Goal: Use online tool/utility: Utilize a website feature to perform a specific function

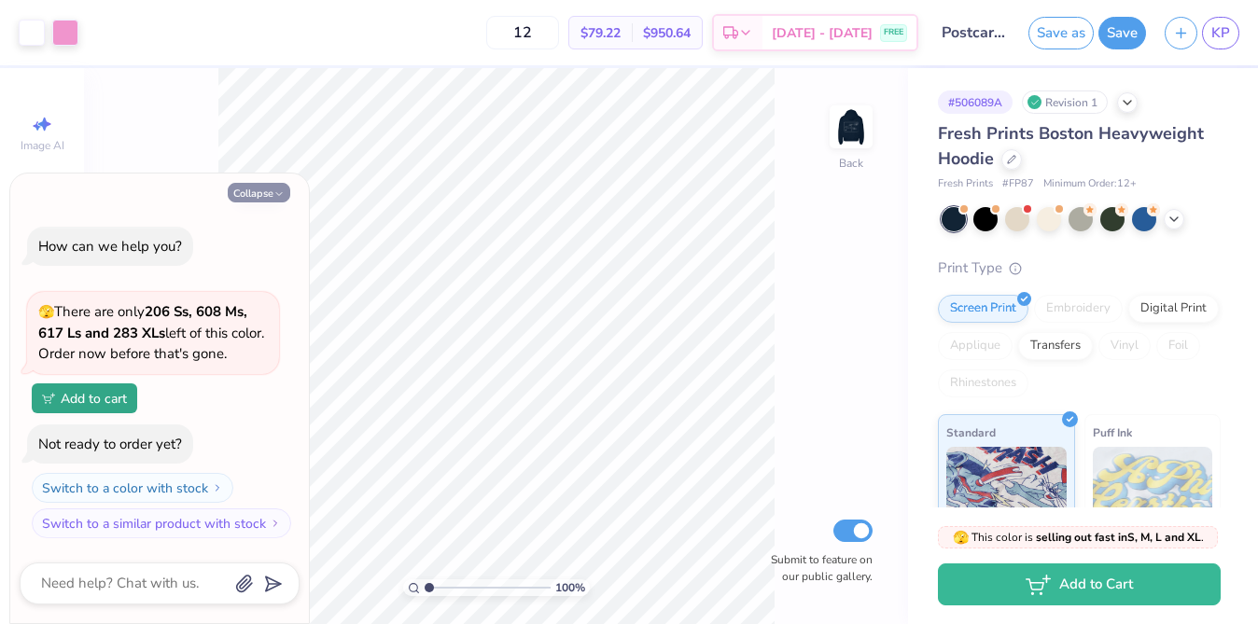
click at [252, 198] on button "Collapse" at bounding box center [259, 193] width 63 height 20
type textarea "x"
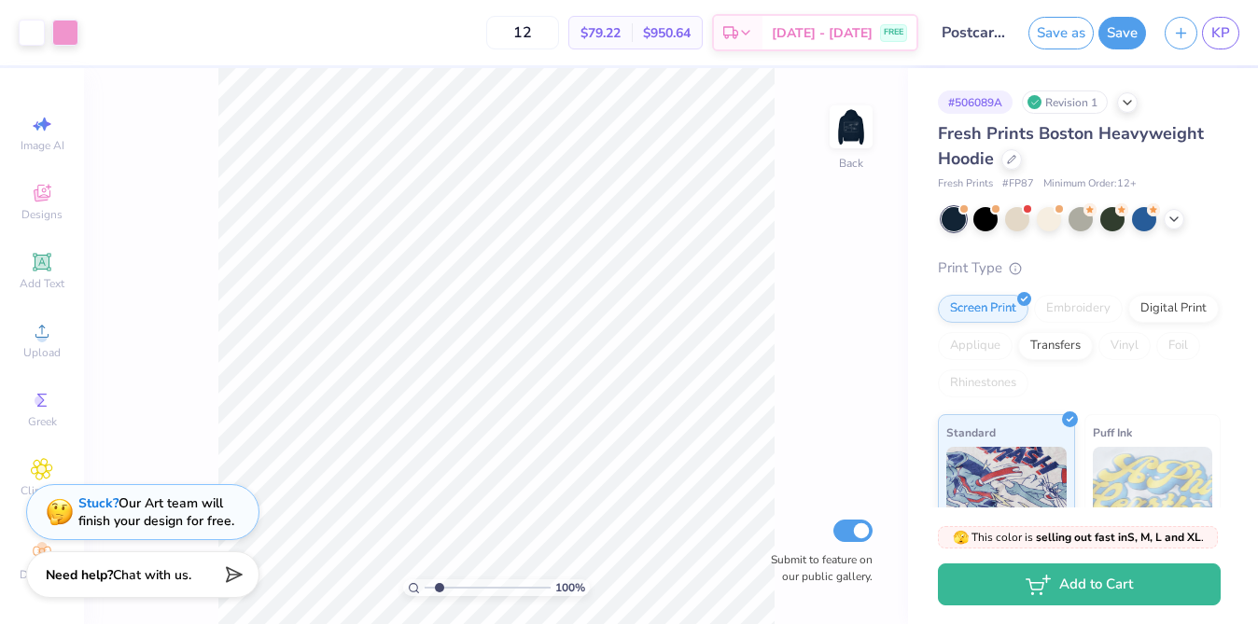
type input "2.08"
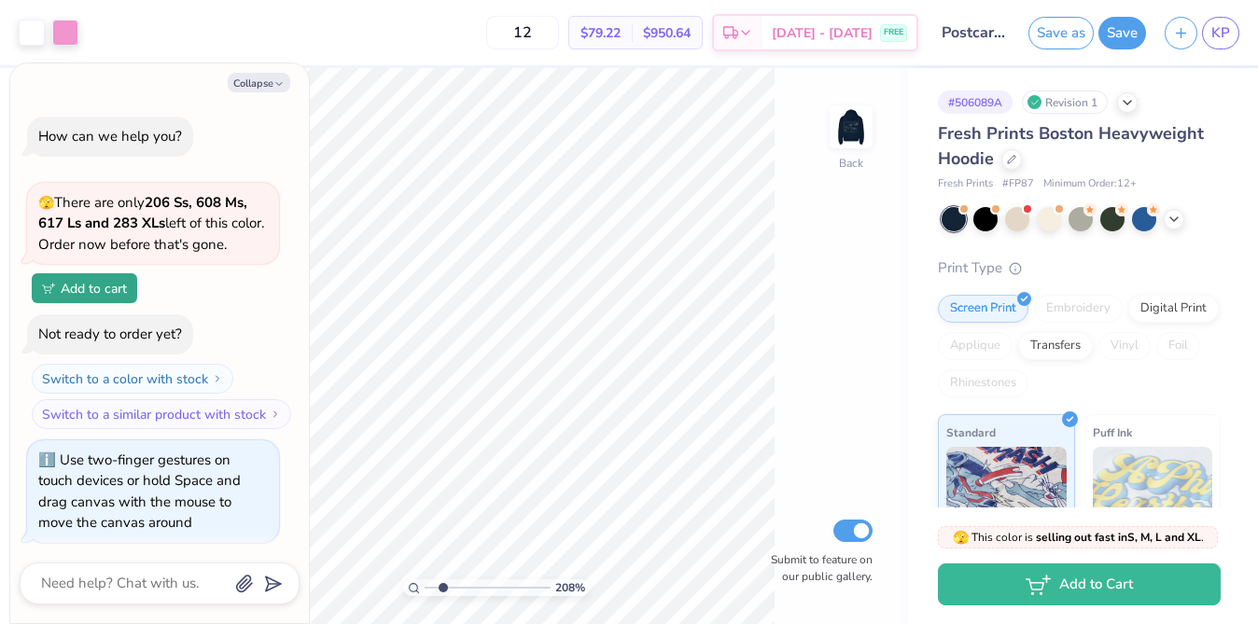
type textarea "x"
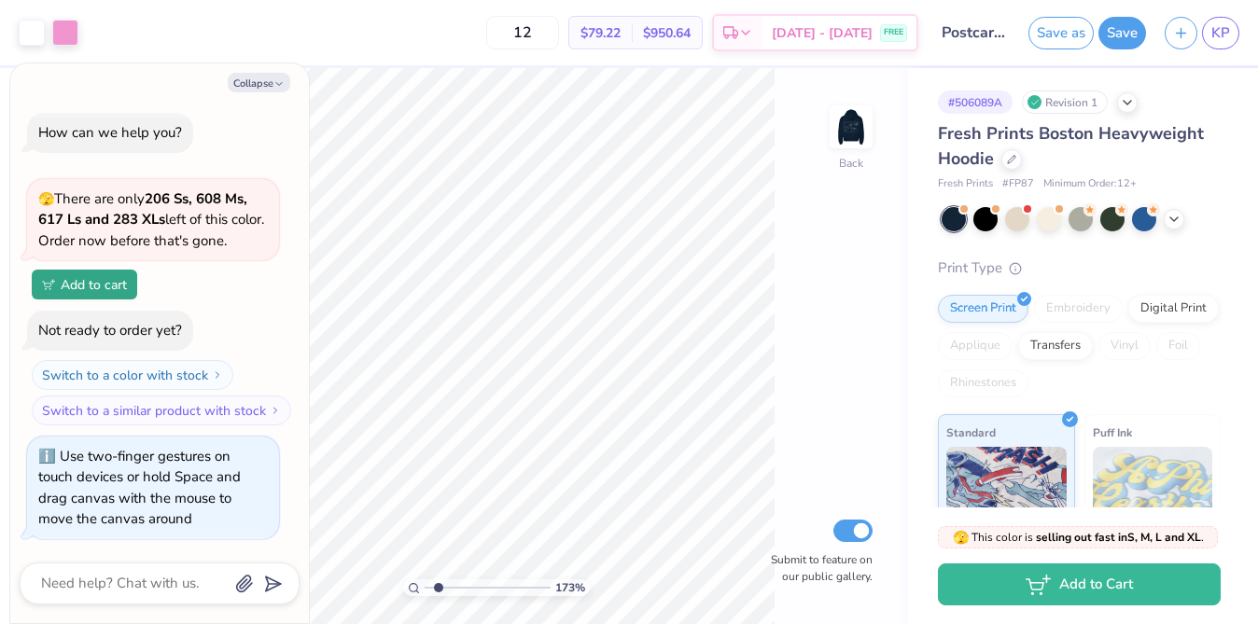
type input "1.73"
click at [438, 587] on input "range" at bounding box center [488, 587] width 126 height 17
click at [273, 81] on icon "button" at bounding box center [278, 83] width 11 height 11
type textarea "x"
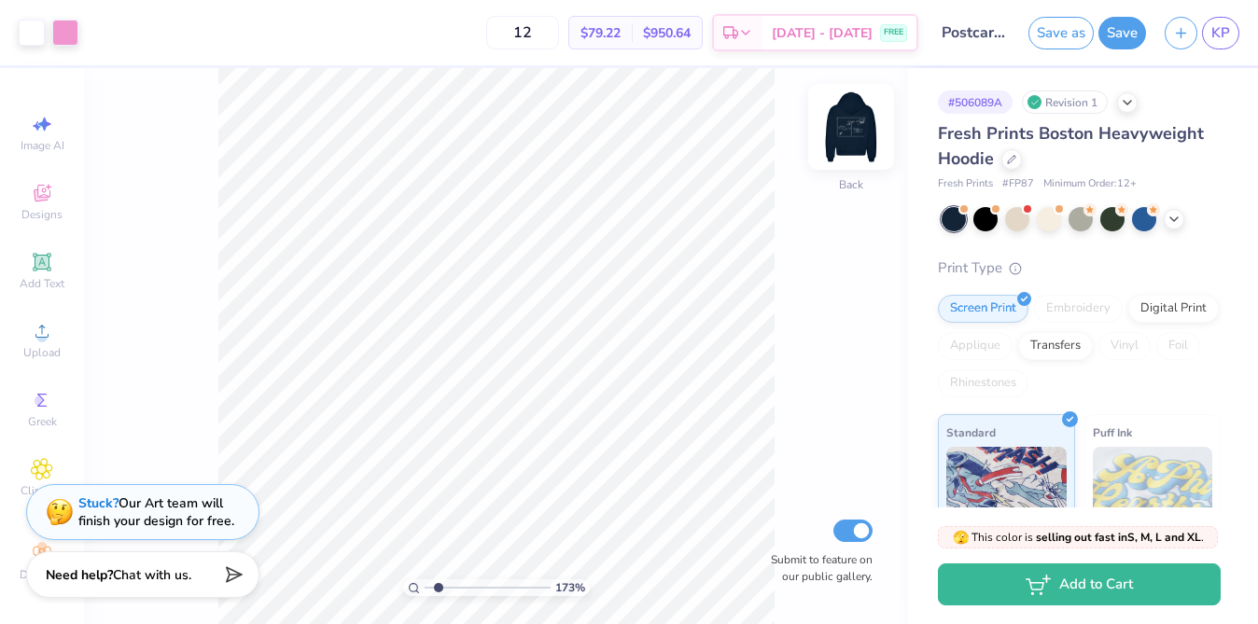
click at [845, 119] on img at bounding box center [851, 127] width 75 height 75
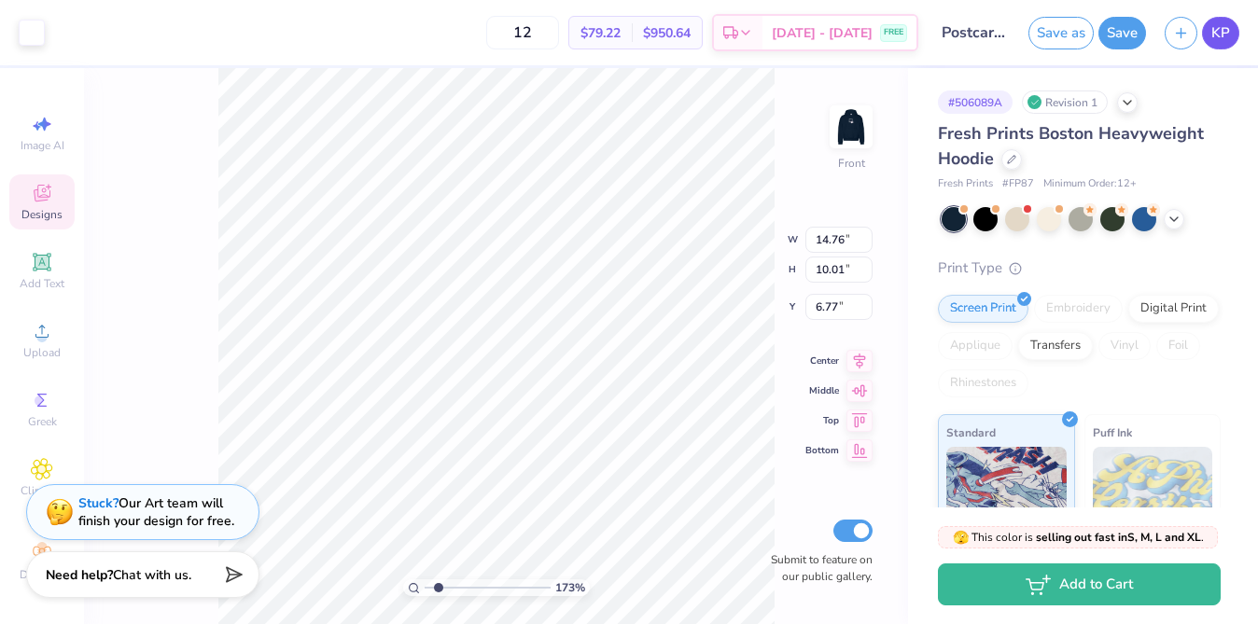
click at [1221, 22] on span "KP" at bounding box center [1220, 32] width 19 height 21
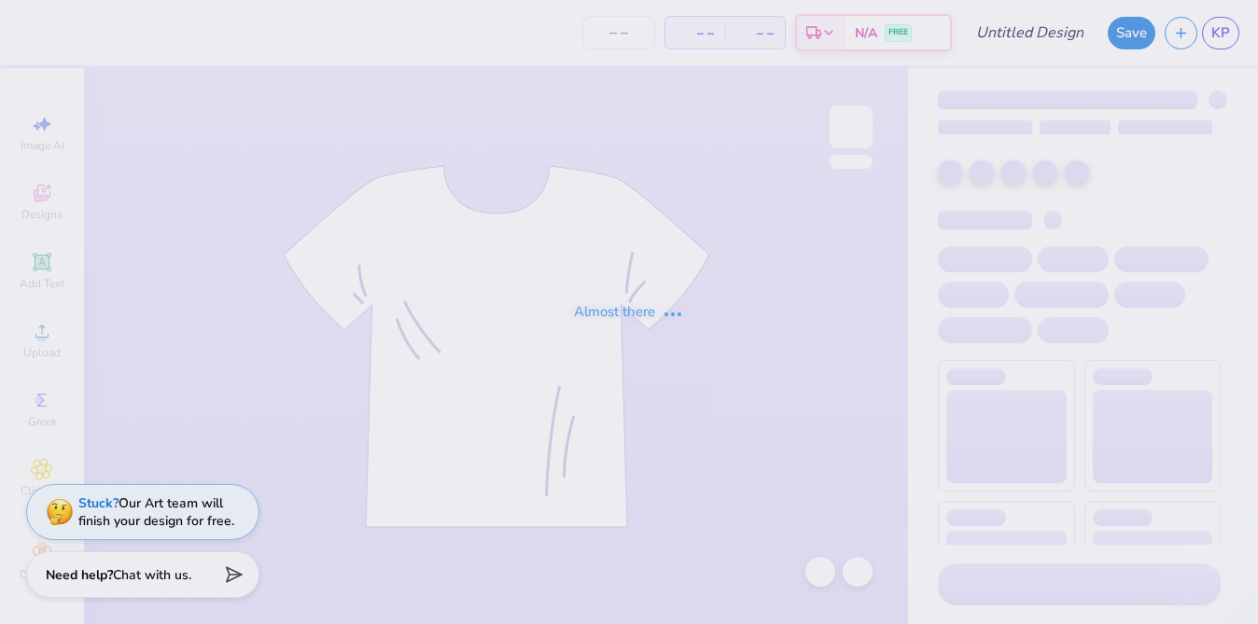
type input "Receipt Hoodie"
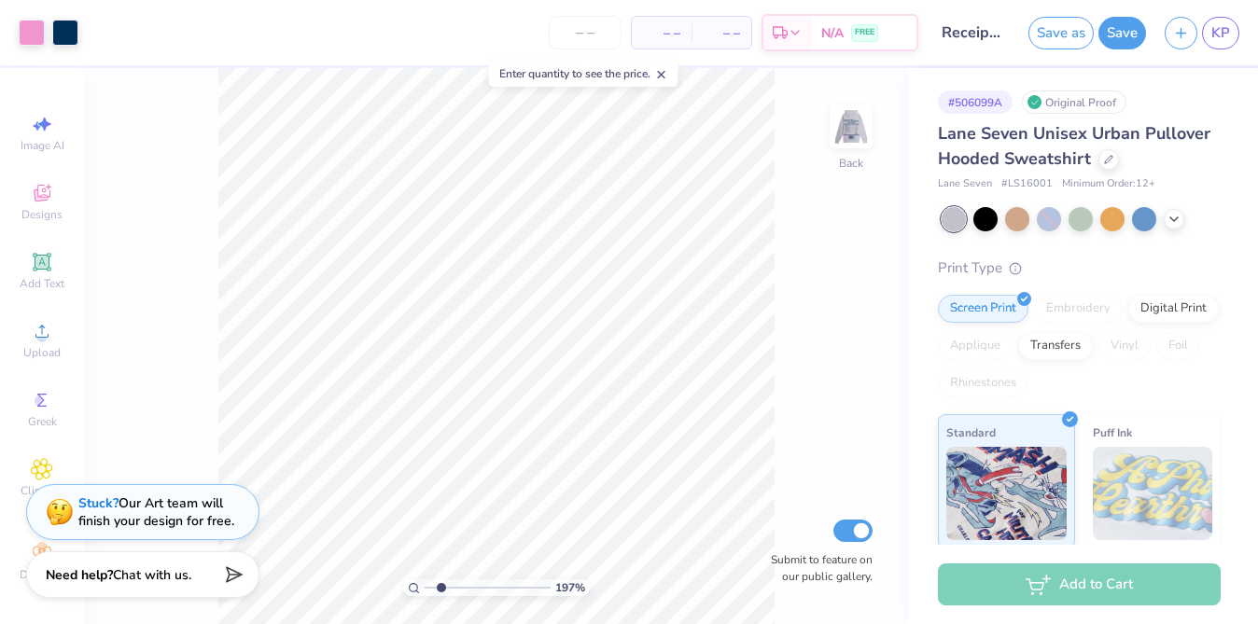
drag, startPoint x: 452, startPoint y: 584, endPoint x: 440, endPoint y: 587, distance: 11.5
click at [440, 587] on input "range" at bounding box center [488, 587] width 126 height 17
click at [854, 137] on img at bounding box center [851, 127] width 75 height 75
drag, startPoint x: 442, startPoint y: 583, endPoint x: 425, endPoint y: 581, distance: 17.8
type input "1"
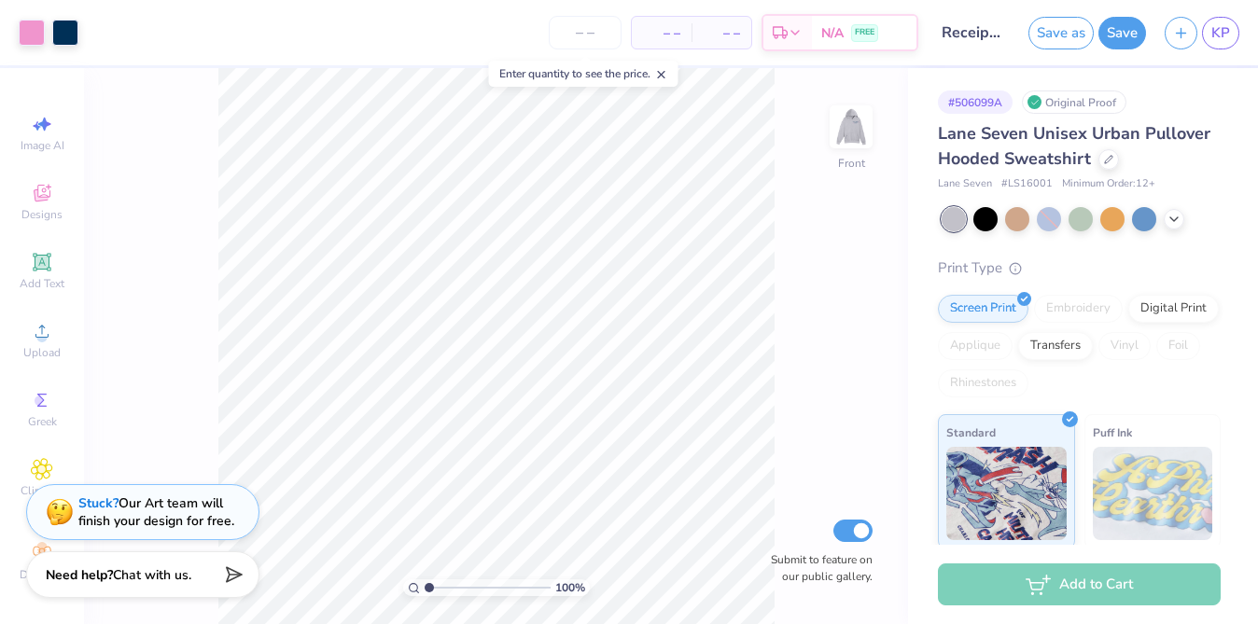
click at [425, 581] on input "range" at bounding box center [488, 587] width 126 height 17
click at [831, 141] on img at bounding box center [851, 127] width 75 height 75
click at [859, 136] on img at bounding box center [851, 127] width 75 height 75
click at [847, 130] on img at bounding box center [851, 127] width 75 height 75
click at [848, 136] on img at bounding box center [850, 126] width 37 height 37
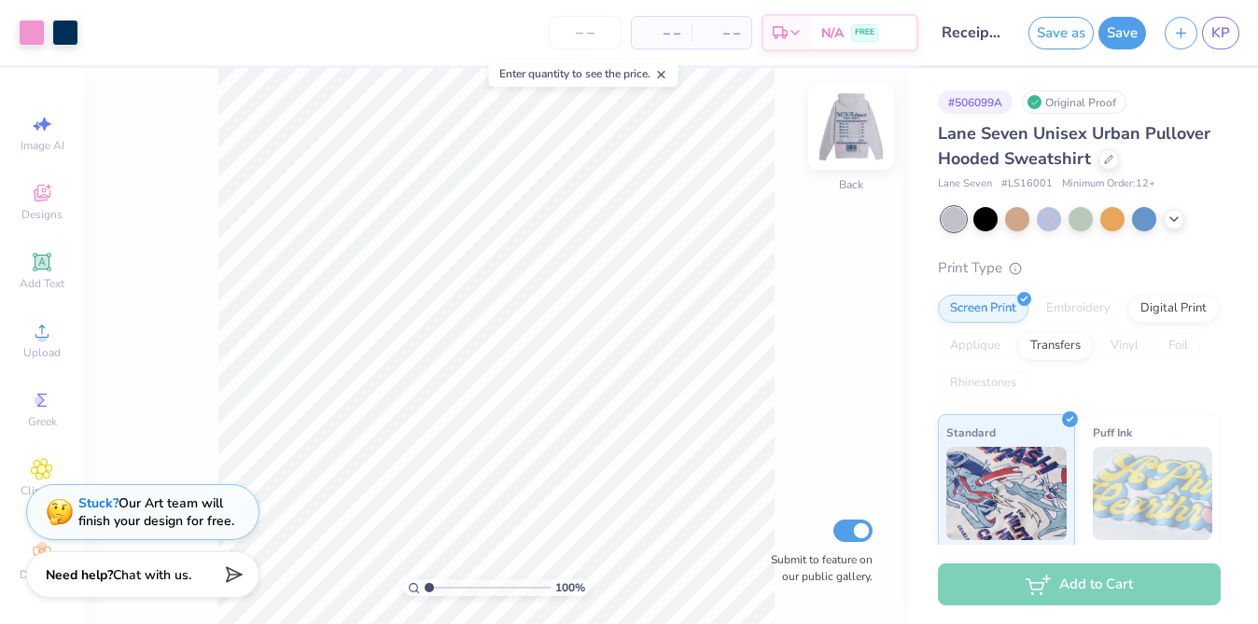
click at [844, 141] on img at bounding box center [851, 127] width 75 height 75
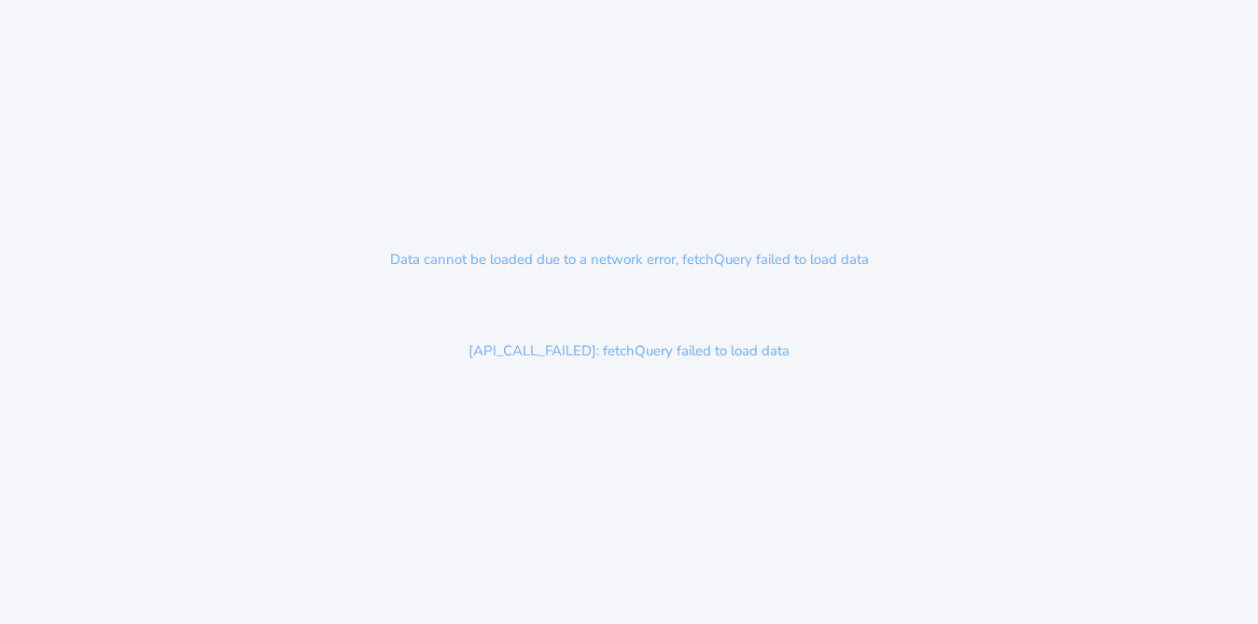
click at [665, 223] on div "Data cannot be loaded due to a network error, fetchQuery failed to load data [A…" at bounding box center [629, 312] width 1258 height 624
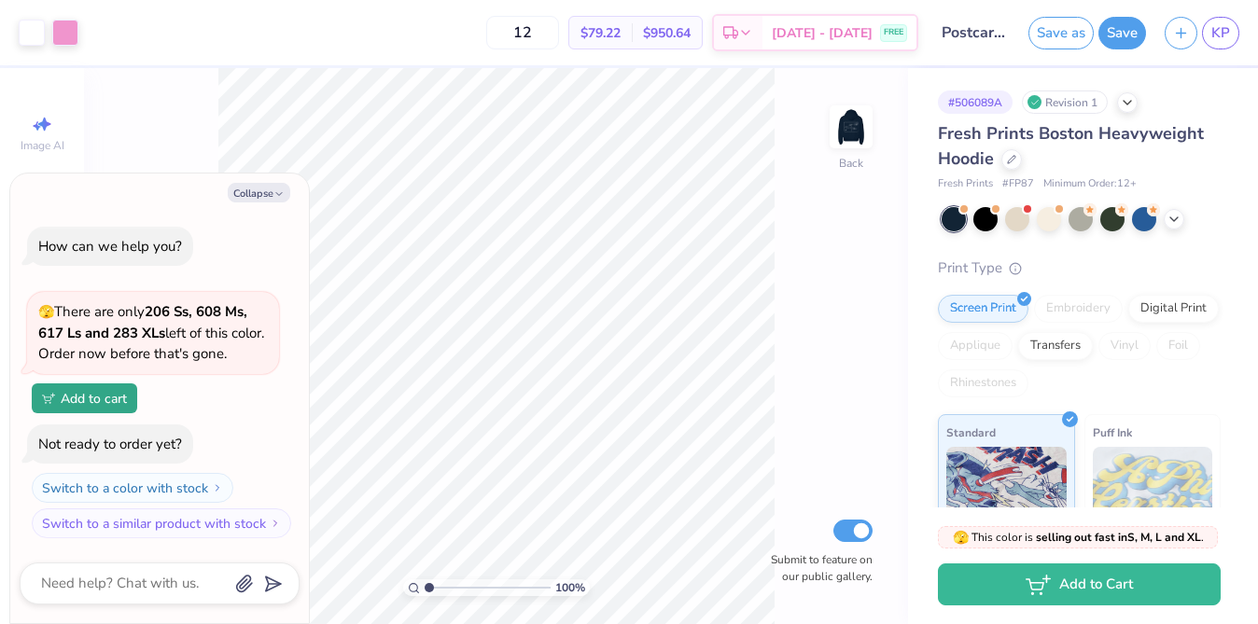
click at [258, 207] on div "Collapse How can we help you? 🫣 There are only 206 Ss, 608 Ms, 617 Ls and 283 X…" at bounding box center [159, 399] width 299 height 451
click at [258, 199] on button "Collapse" at bounding box center [259, 193] width 63 height 20
type textarea "x"
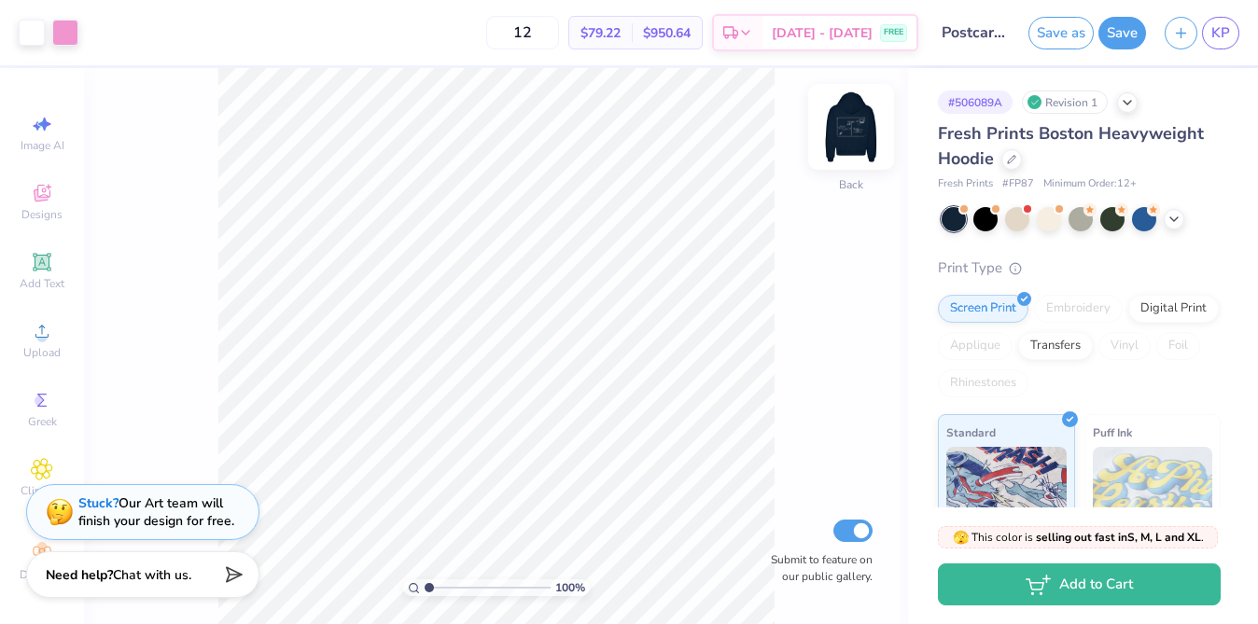
click at [845, 143] on img at bounding box center [851, 127] width 75 height 75
